Goal: Task Accomplishment & Management: Complete application form

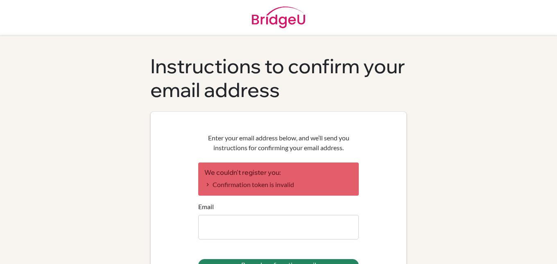
type input "[EMAIL_ADDRESS][DOMAIN_NAME]"
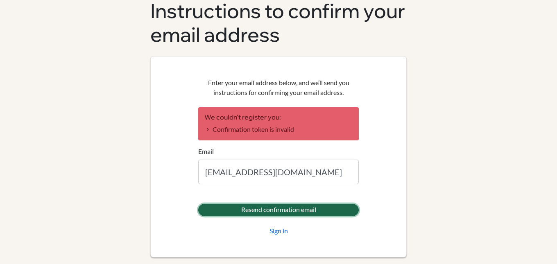
click at [269, 206] on input "Resend confirmation email" at bounding box center [278, 210] width 161 height 12
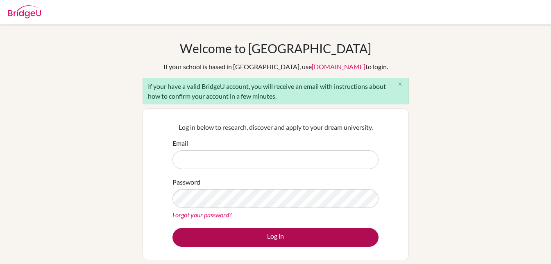
type input "[EMAIL_ADDRESS][DOMAIN_NAME]"
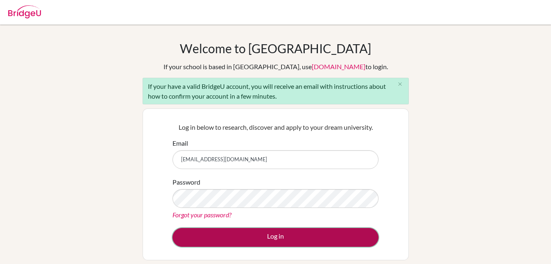
click at [268, 238] on button "Log in" at bounding box center [275, 237] width 206 height 19
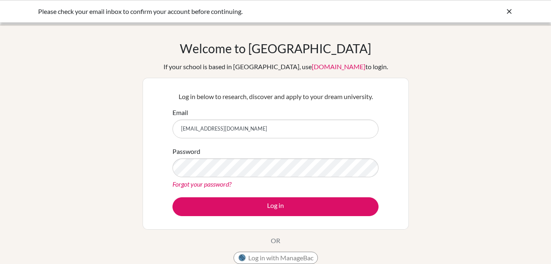
click at [257, 127] on input "[EMAIL_ADDRESS][DOMAIN_NAME]" at bounding box center [275, 129] width 206 height 19
drag, startPoint x: 261, startPoint y: 128, endPoint x: 141, endPoint y: 122, distance: 120.2
click at [141, 122] on div "Welcome to [GEOGRAPHIC_DATA] If your school is based in [GEOGRAPHIC_DATA], use …" at bounding box center [275, 175] width 551 height 268
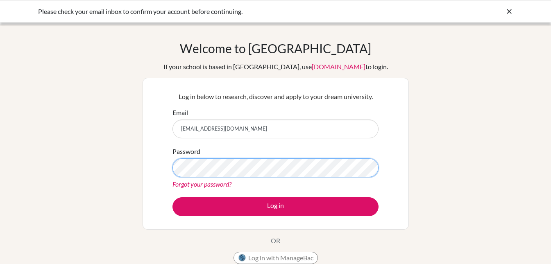
click at [161, 165] on div "Log in below to research, discover and apply to your dream university. Email sr…" at bounding box center [276, 154] width 266 height 152
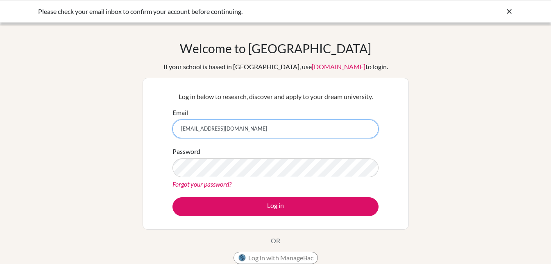
click at [290, 124] on input "[EMAIL_ADDRESS][DOMAIN_NAME]" at bounding box center [275, 129] width 206 height 19
